Goal: Complete application form: Complete application form

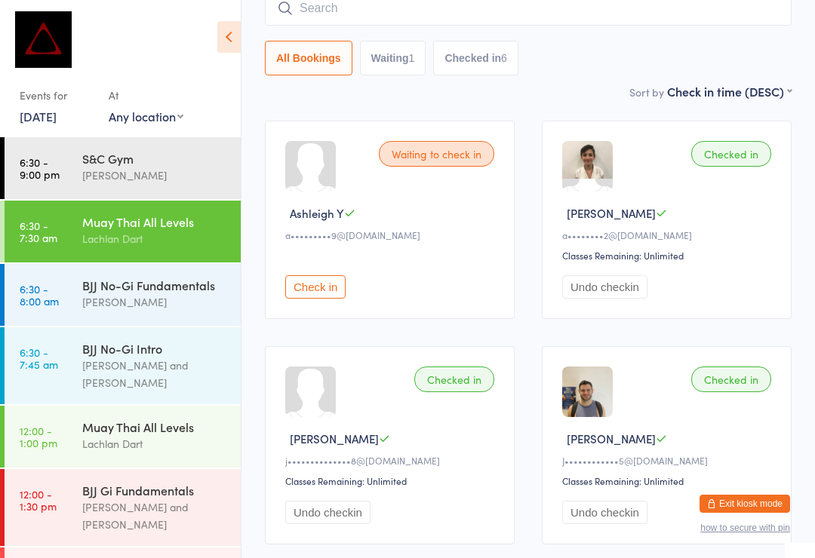
click at [757, 503] on button "Exit kiosk mode" at bounding box center [744, 504] width 91 height 18
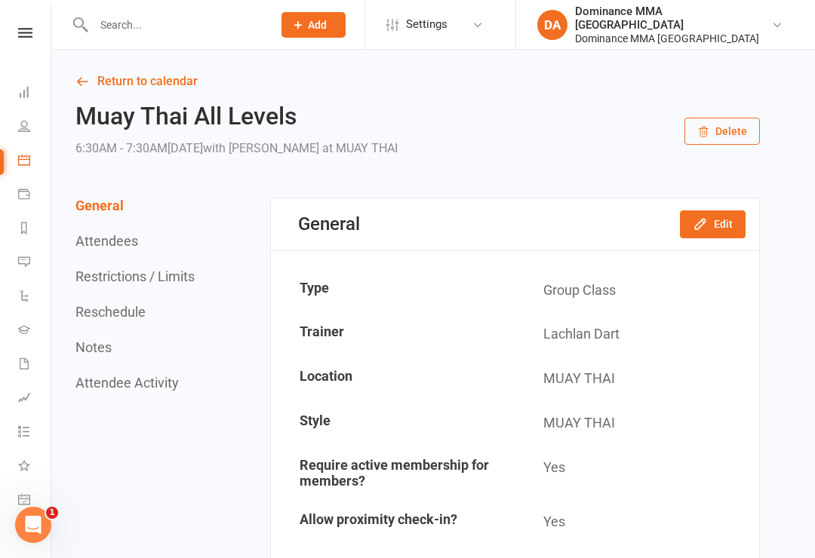
click at [179, 20] on input "text" at bounding box center [175, 24] width 173 height 21
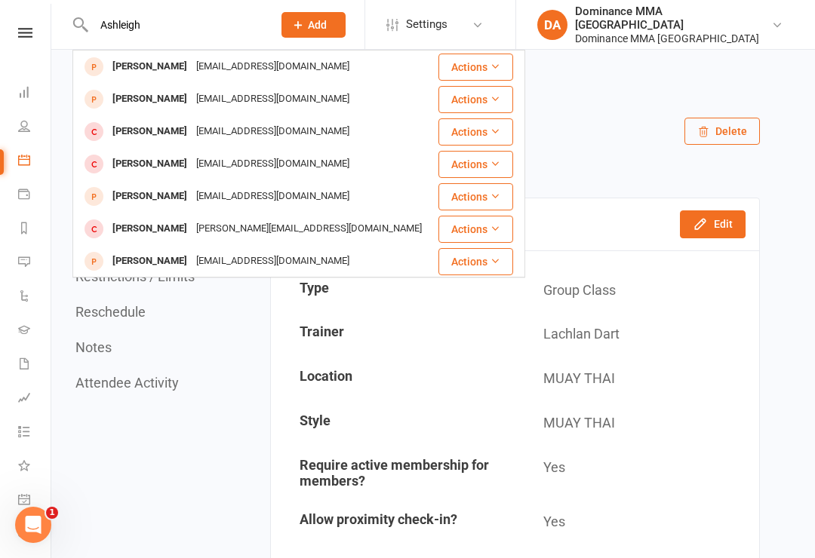
type input "Ashleigh"
click at [252, 73] on div "[EMAIL_ADDRESS][DOMAIN_NAME]" at bounding box center [273, 67] width 162 height 22
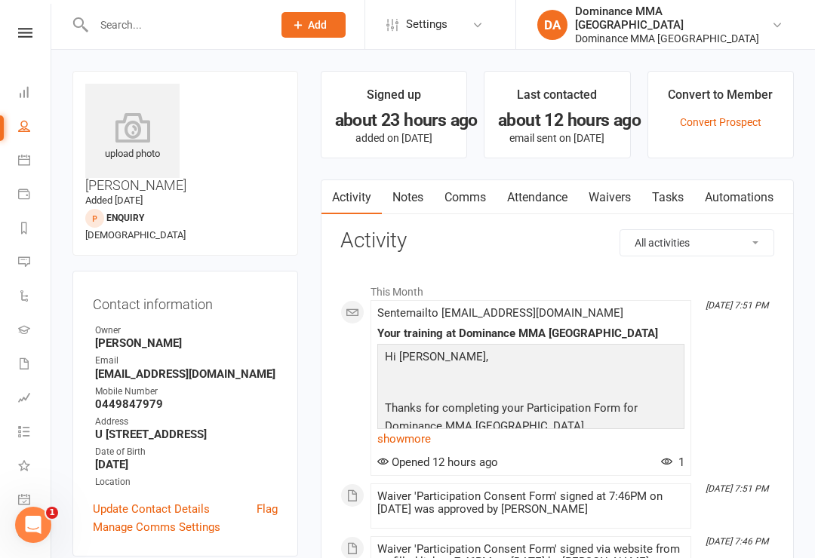
click at [668, 192] on link "Tasks" at bounding box center [667, 197] width 53 height 35
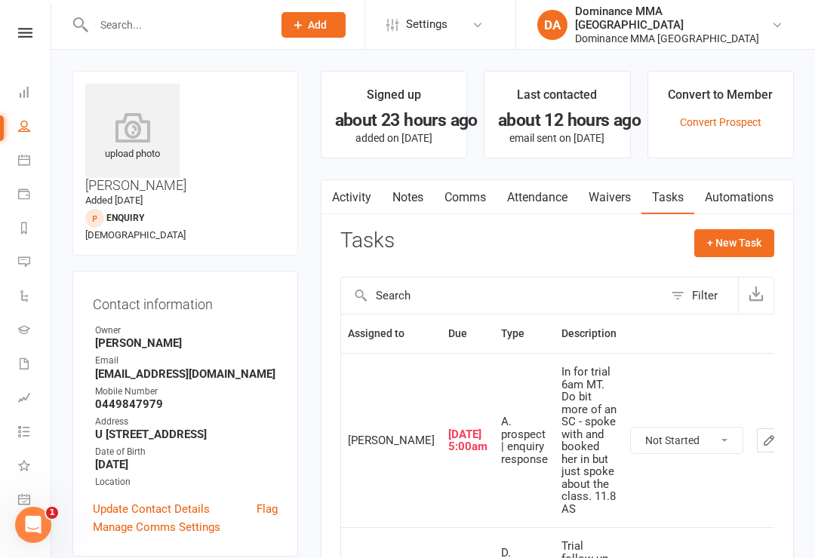
click at [628, 195] on link "Waivers" at bounding box center [609, 197] width 63 height 35
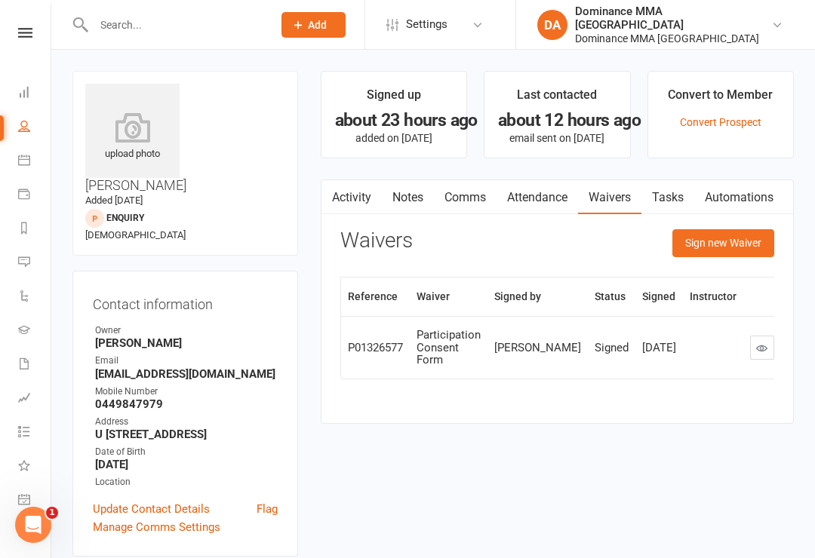
click at [722, 249] on button "Sign new Waiver" at bounding box center [723, 242] width 102 height 27
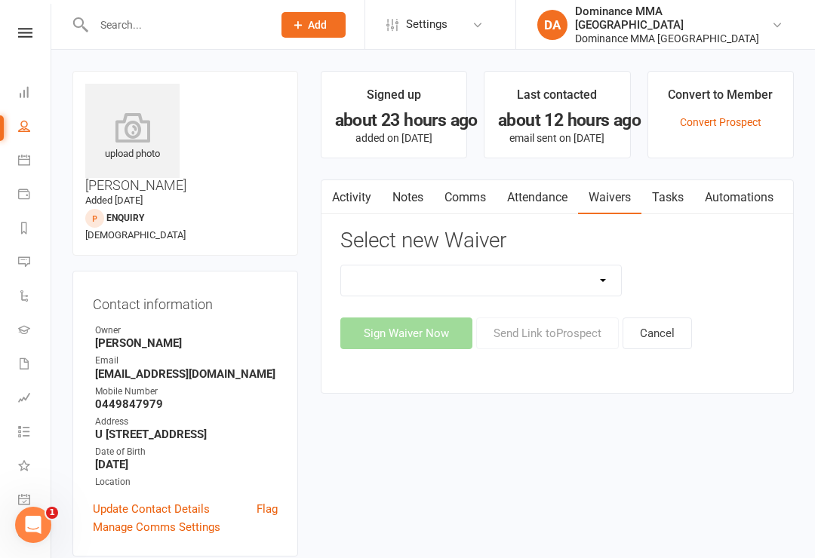
click at [591, 269] on select "Member | Cancellation | Adults Member | Injury Report Form (FOH staff use only)…" at bounding box center [481, 281] width 281 height 30
select select "603"
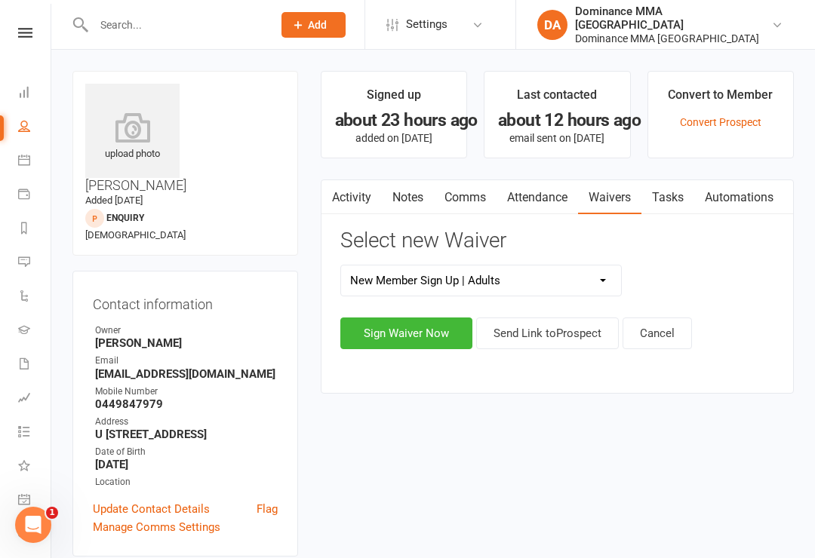
click at [428, 334] on button "Sign Waiver Now" at bounding box center [406, 334] width 132 height 32
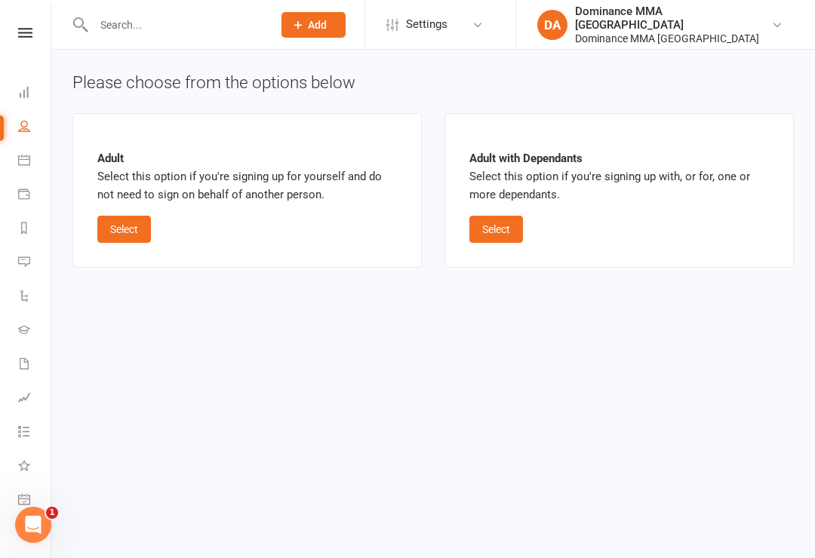
click at [151, 222] on button "Select" at bounding box center [124, 229] width 54 height 27
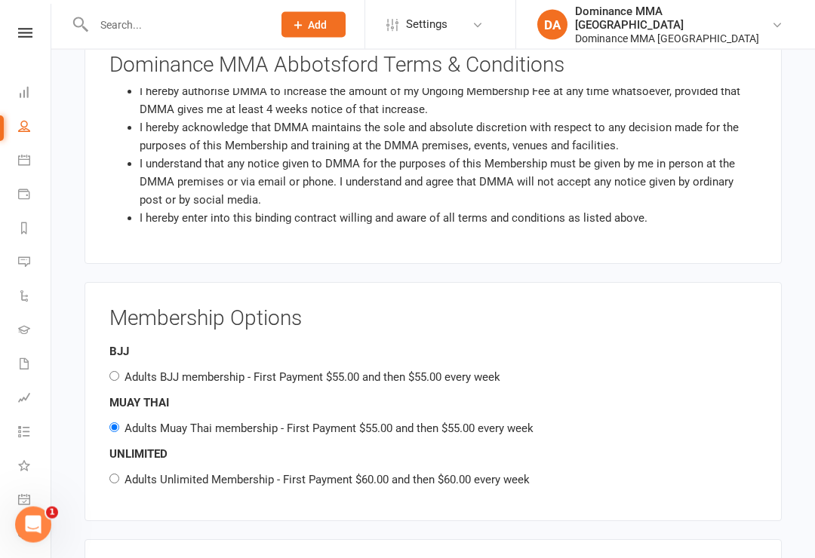
click at [114, 474] on input "Adults Unlimited Membership - First Payment $60.00 and then $60.00 every week" at bounding box center [114, 479] width 10 height 10
radio input "true"
radio input "false"
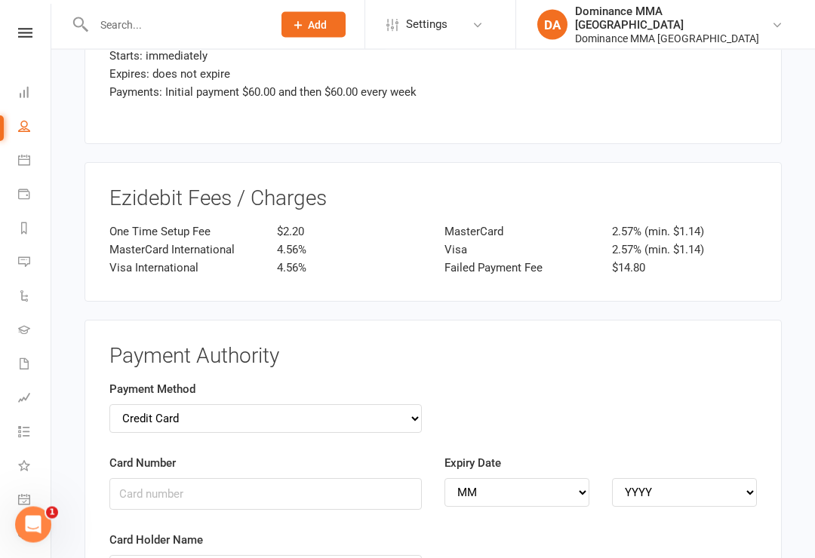
scroll to position [1411, 0]
click at [140, 404] on select "Credit Card Bank Account" at bounding box center [265, 418] width 312 height 29
click at [146, 404] on select "Credit Card Bank Account" at bounding box center [265, 418] width 312 height 29
select select "credit_card"
click at [115, 404] on select "Credit Card Bank Account" at bounding box center [265, 418] width 312 height 29
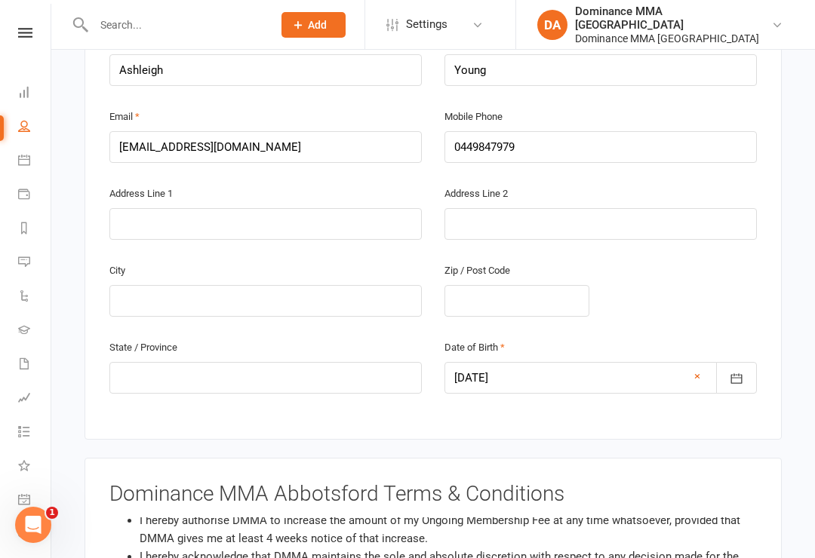
scroll to position [425, 0]
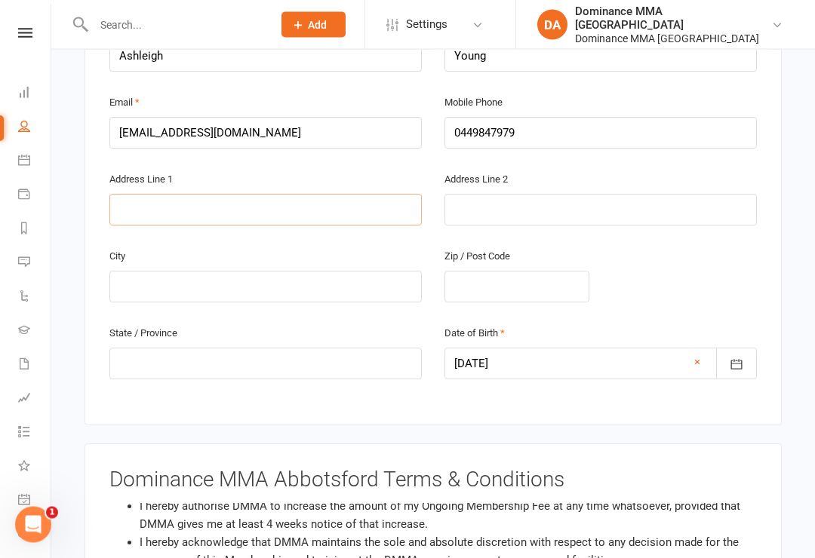
click at [327, 199] on input "text" at bounding box center [265, 211] width 312 height 32
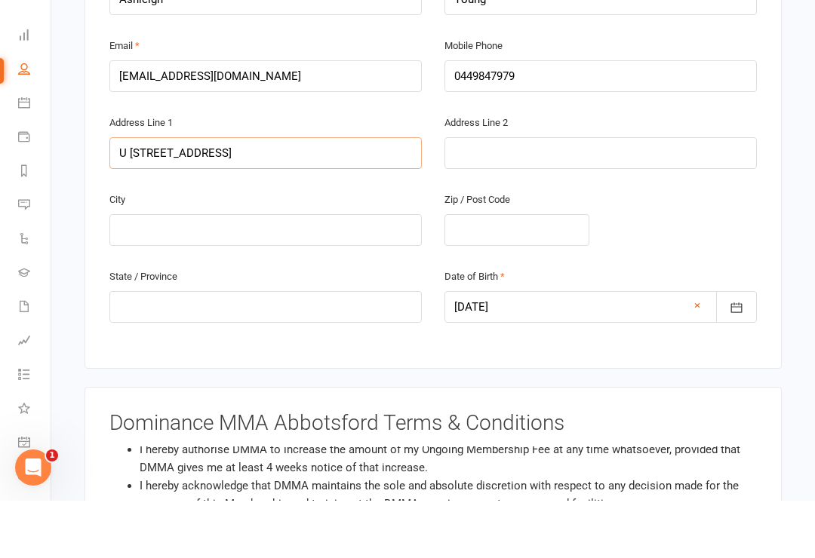
type input "U [STREET_ADDRESS]"
click at [350, 272] on input "text" at bounding box center [265, 288] width 312 height 32
type input "[GEOGRAPHIC_DATA]"
click at [477, 272] on input "text" at bounding box center [516, 288] width 145 height 32
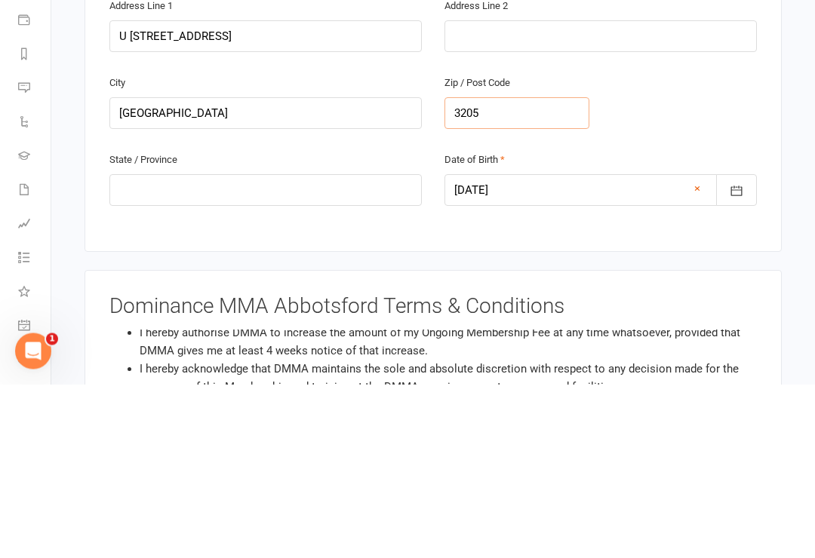
type input "3205"
click at [139, 349] on input "text" at bounding box center [265, 365] width 312 height 32
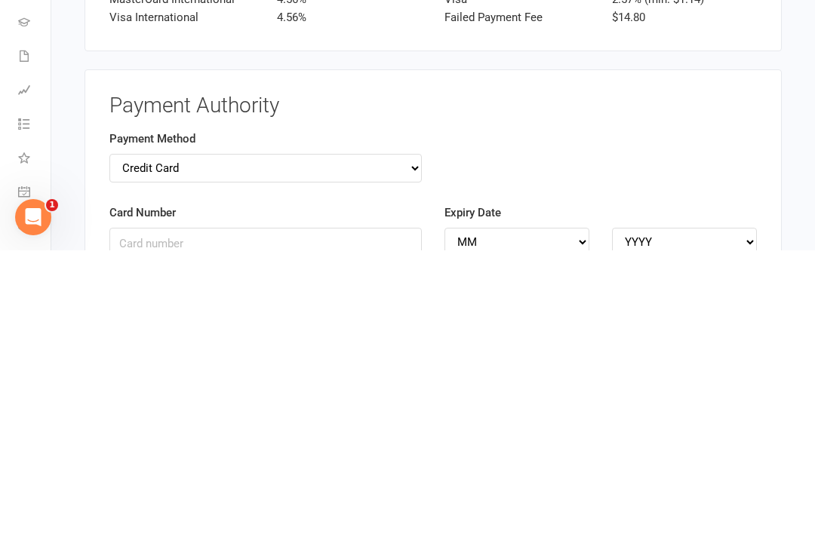
scroll to position [1357, 0]
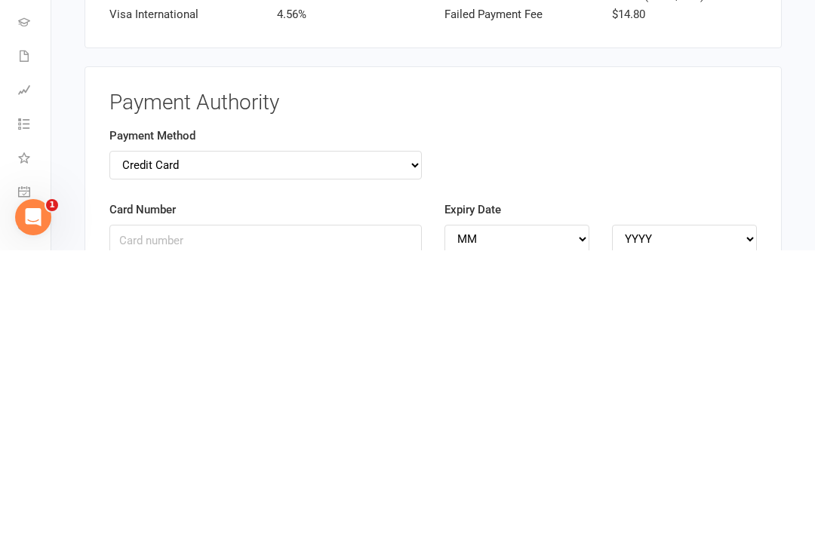
type input "VIC"
click at [357, 533] on input "Card Number" at bounding box center [265, 549] width 312 height 32
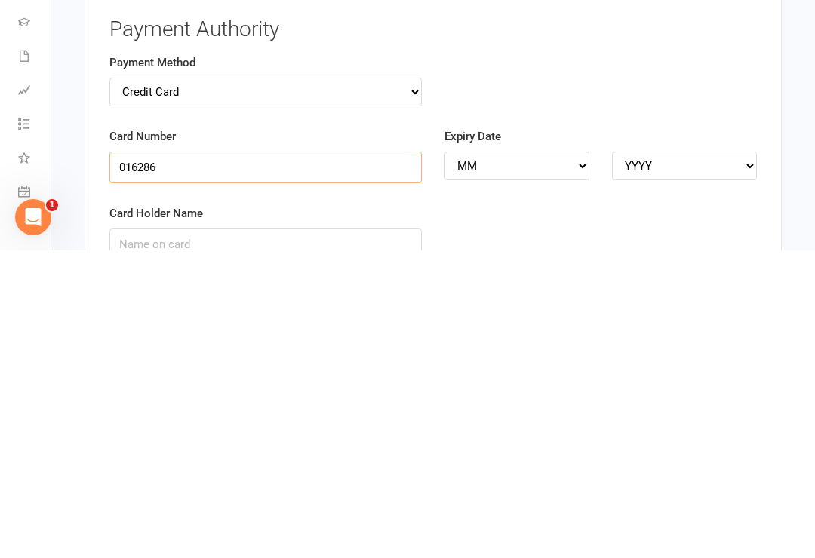
type input "016286"
click at [355, 512] on div "Card Holder Name" at bounding box center [265, 540] width 312 height 56
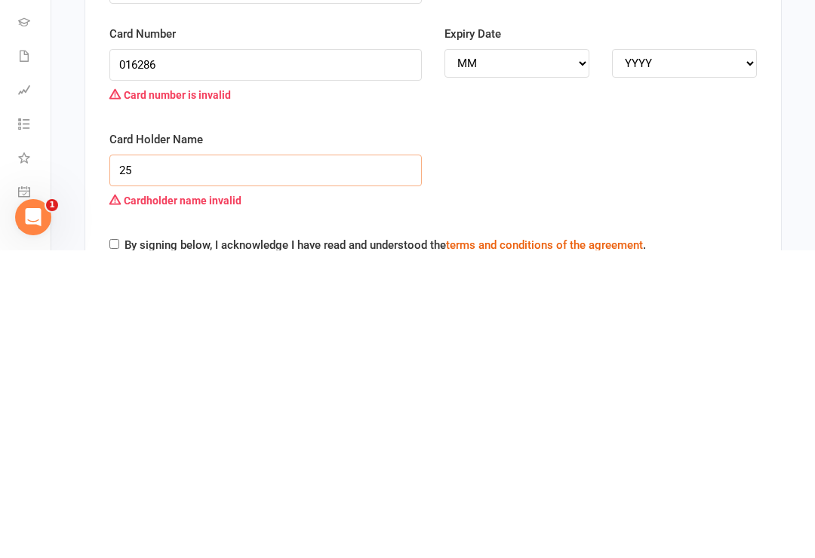
type input "2"
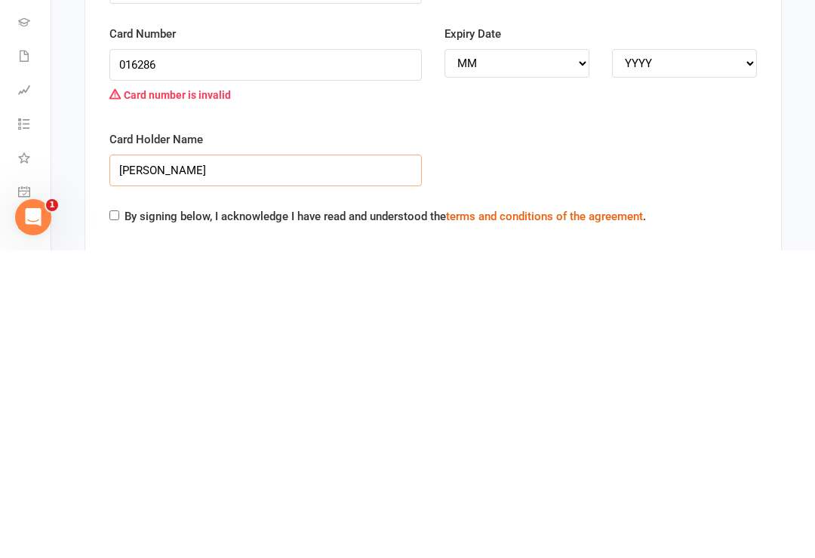
type input "[PERSON_NAME]"
click at [115, 515] on div "By signing below, I acknowledge I have read and understood the terms and condit…" at bounding box center [377, 527] width 536 height 24
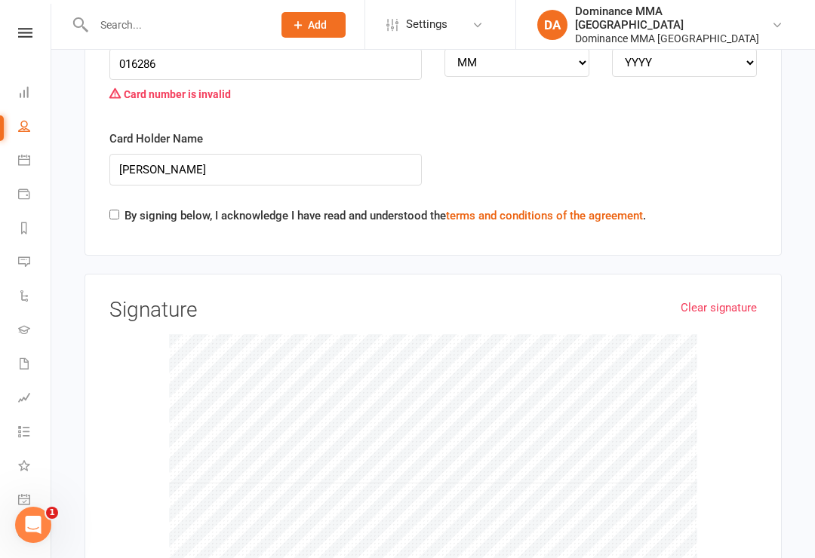
click at [121, 207] on div "By signing below, I acknowledge I have read and understood the terms and condit…" at bounding box center [377, 219] width 536 height 24
click at [117, 210] on input "By signing below, I acknowledge I have read and understood the terms and condit…" at bounding box center [114, 215] width 10 height 10
checkbox input "true"
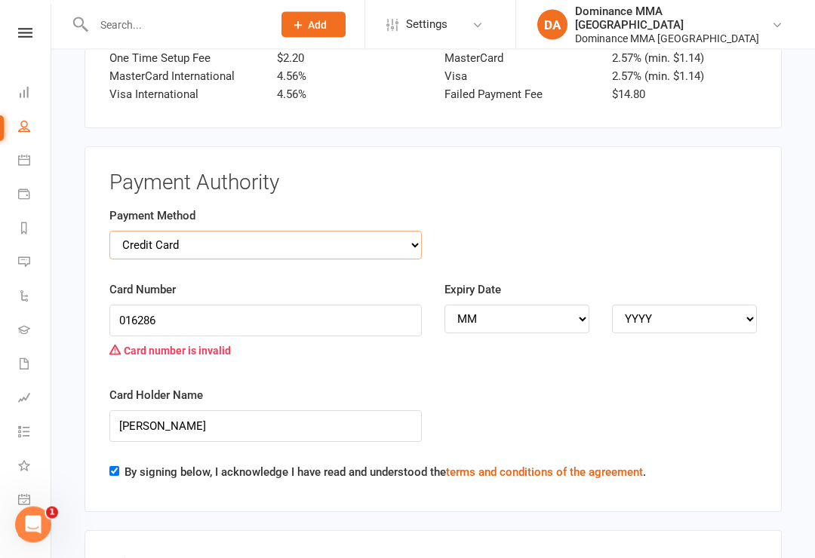
click at [296, 232] on select "Credit Card Bank Account" at bounding box center [265, 246] width 312 height 29
select select "bank_account"
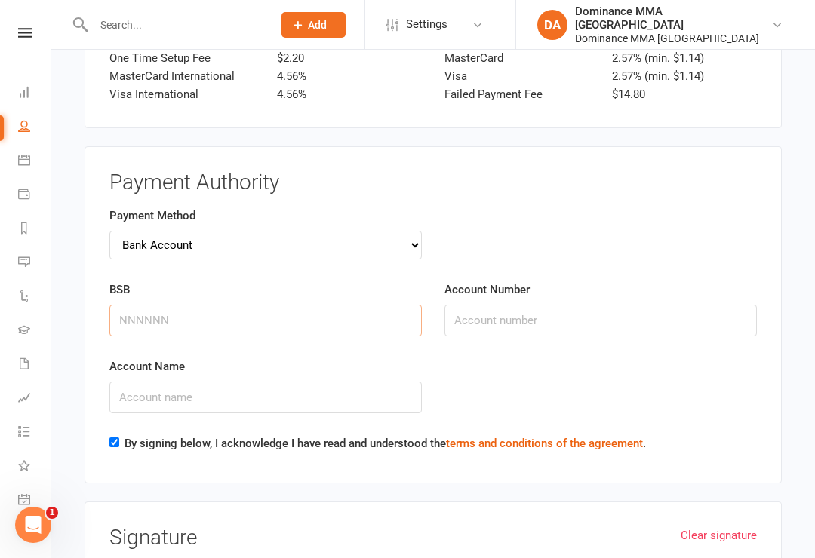
click at [143, 305] on input "BSB" at bounding box center [265, 321] width 312 height 32
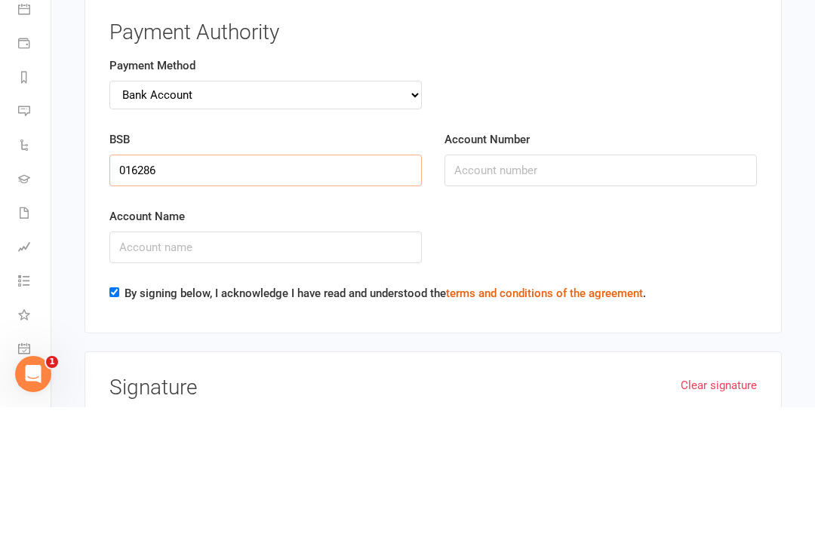
type input "016286"
click at [659, 306] on input "Account Number" at bounding box center [600, 322] width 312 height 32
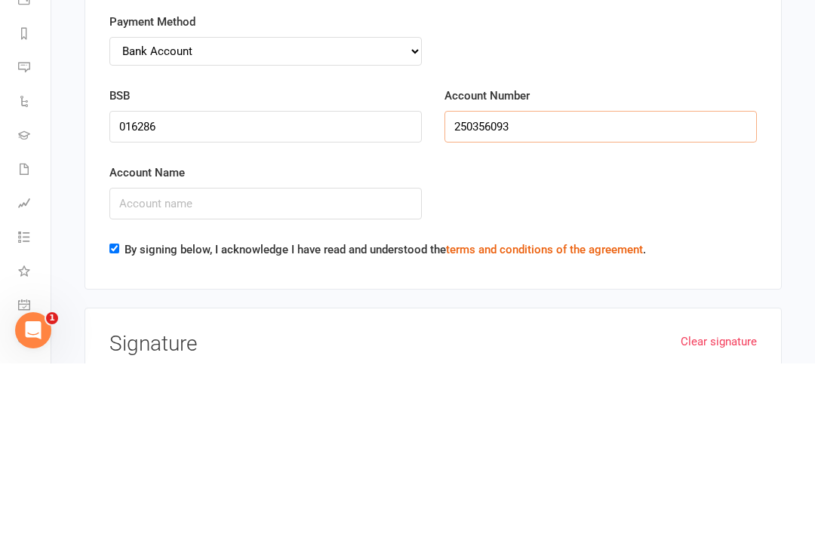
type input "250356093"
click at [141, 382] on input "Account Name" at bounding box center [265, 398] width 312 height 32
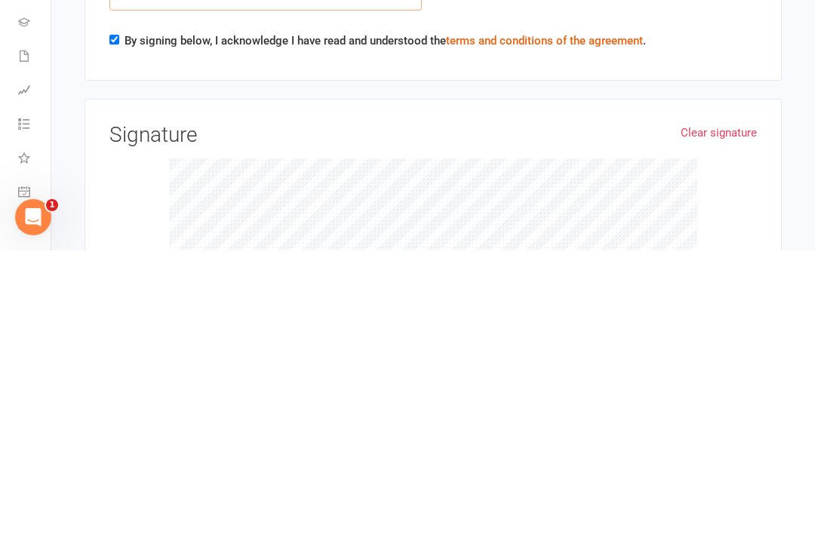
scroll to position [1792, 0]
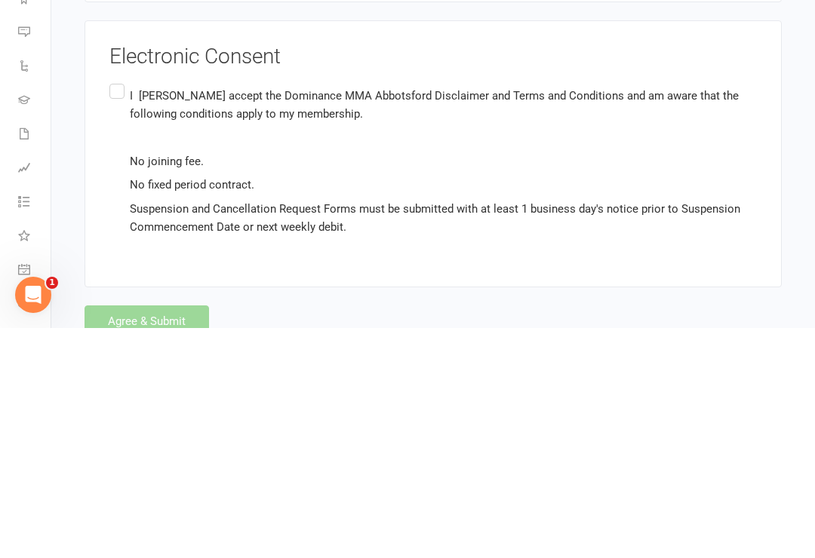
type input "[PERSON_NAME]"
click at [112, 311] on label "I [PERSON_NAME] accept the Dominance MMA Abbotsford Disclaimer and Terms and Co…" at bounding box center [432, 391] width 647 height 161
click at [112, 311] on input "I [PERSON_NAME] accept the Dominance MMA Abbotsford Disclaimer and Terms and Co…" at bounding box center [114, 311] width 10 height 0
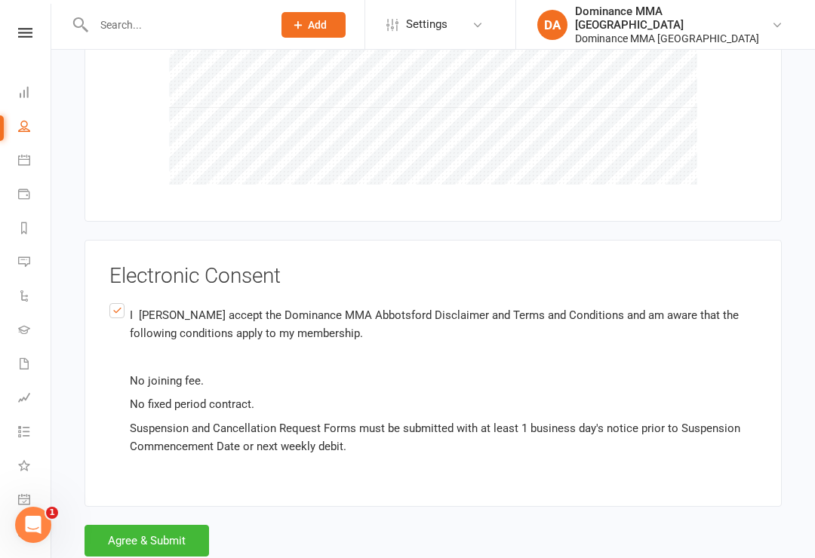
click at [126, 525] on button "Agree & Submit" at bounding box center [146, 541] width 124 height 32
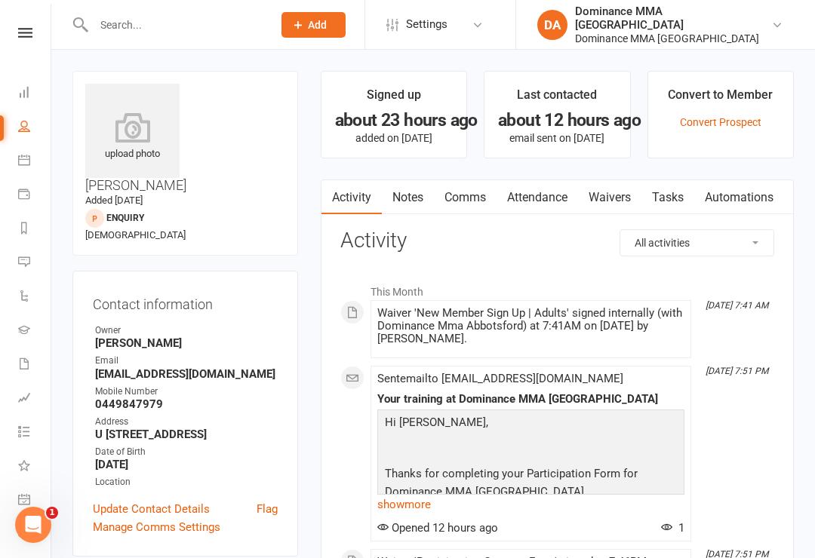
click at [37, 93] on link "Dashboard" at bounding box center [35, 94] width 34 height 34
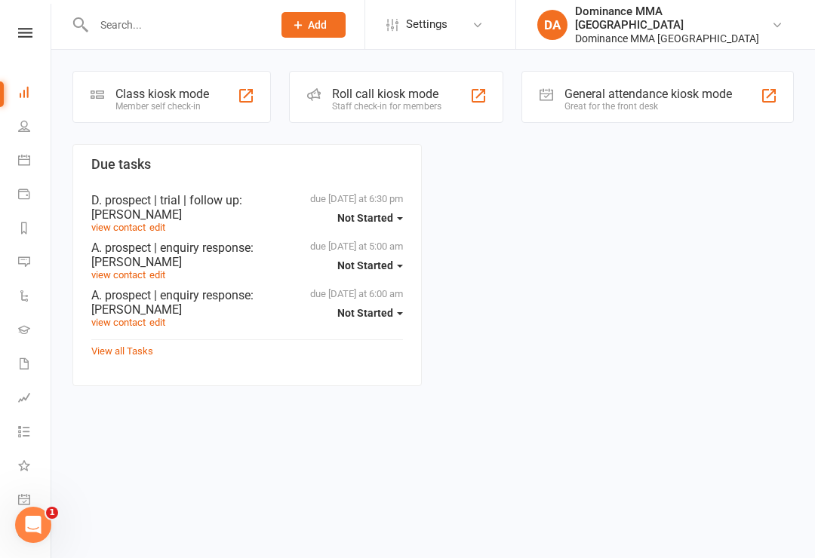
click at [196, 101] on div "Member self check-in" at bounding box center [162, 106] width 94 height 11
